Goal: Navigation & Orientation: Go to known website

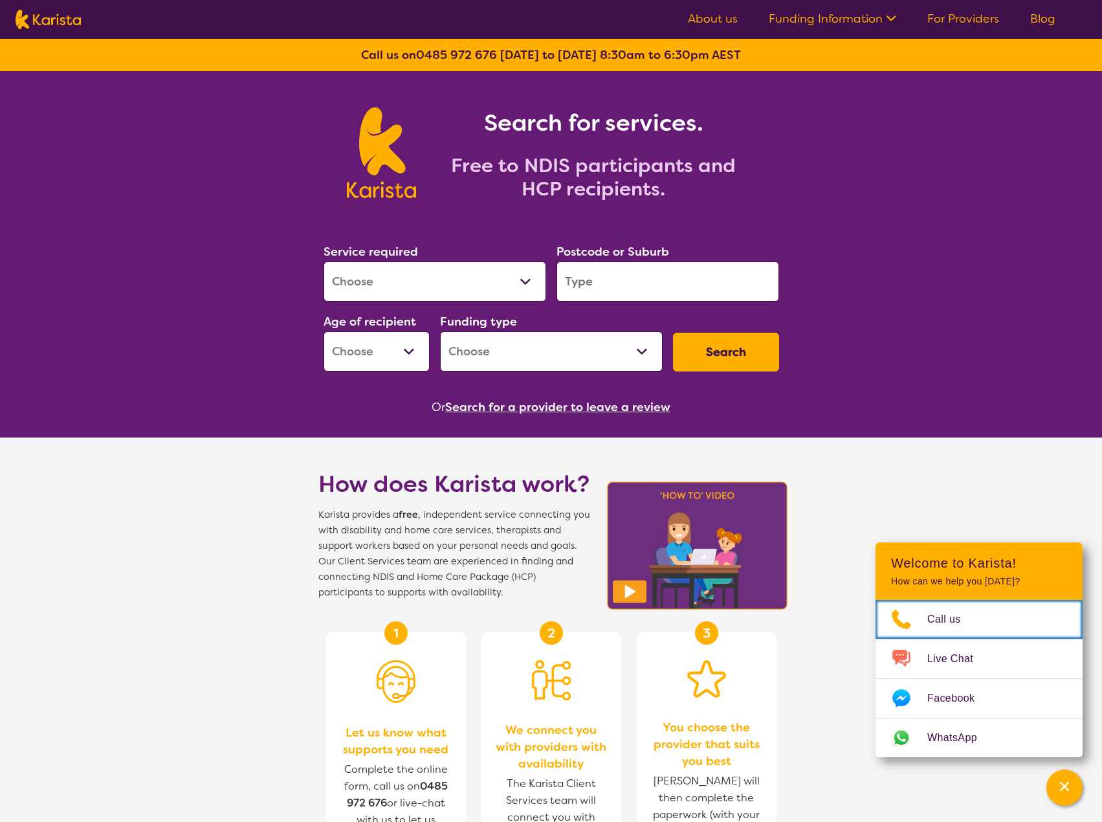
drag, startPoint x: 622, startPoint y: 791, endPoint x: 613, endPoint y: 394, distance: 396.8
drag, startPoint x: 652, startPoint y: 657, endPoint x: 652, endPoint y: 109, distance: 547.5
